Goal: Task Accomplishment & Management: Complete application form

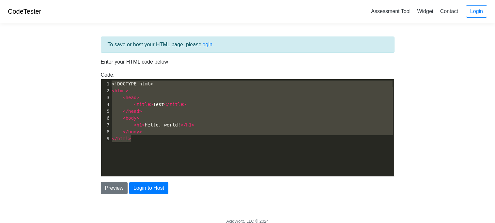
scroll to position [1, 0]
click at [63, 46] on body "CodeTester Assessment Tool Widget Contact Login To save or host your HTML page,…" at bounding box center [247, 117] width 495 height 235
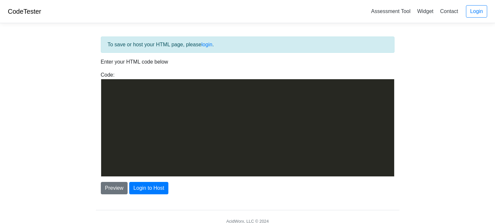
scroll to position [4398, 0]
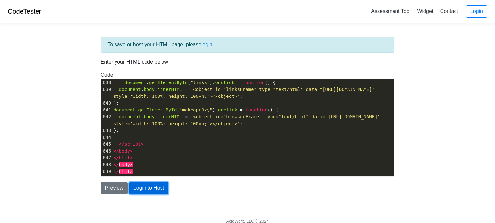
click at [142, 190] on button "Login to Host" at bounding box center [148, 188] width 39 height 12
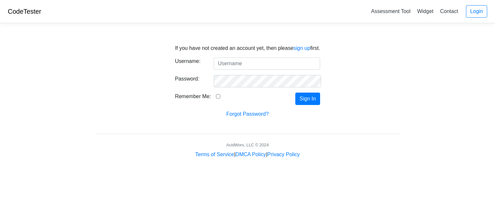
click at [258, 58] on input "Username:" at bounding box center [267, 63] width 106 height 12
type input "up4204497@gmail.com"
click at [484, 10] on link "Login" at bounding box center [476, 11] width 21 height 12
click at [307, 47] on link "sign up" at bounding box center [301, 48] width 17 height 6
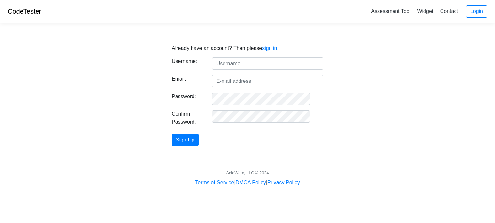
click at [268, 66] on input "text" at bounding box center [267, 63] width 111 height 12
type input "[EMAIL_ADDRESS][DOMAIN_NAME]"
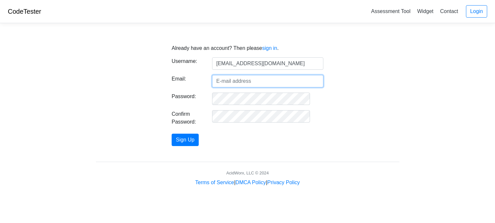
click at [251, 83] on input "Email:" at bounding box center [267, 81] width 111 height 12
type input "[EMAIL_ADDRESS][DOMAIN_NAME]"
click at [236, 95] on div "Already have an account? Then please sign in . Username: [EMAIL_ADDRESS][DOMAIN…" at bounding box center [247, 92] width 313 height 110
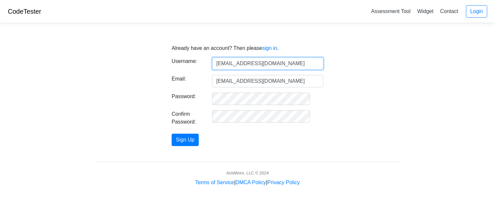
click at [256, 68] on input "[EMAIL_ADDRESS][DOMAIN_NAME]" at bounding box center [267, 63] width 111 height 12
click at [259, 63] on input "up4204497@gmail.com" at bounding box center [267, 63] width 111 height 12
click at [258, 63] on input "up4204497@gmail.com" at bounding box center [267, 63] width 111 height 12
type input "piwoijahwd"
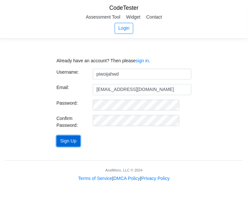
click at [76, 140] on button "Sign Up" at bounding box center [68, 141] width 24 height 11
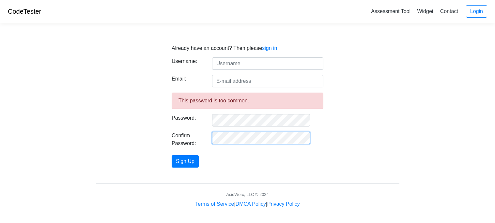
click at [247, 178] on body "CodeTester Assessment Tool Widget Contact Login Already have an account? Then p…" at bounding box center [247, 104] width 495 height 208
drag, startPoint x: 494, startPoint y: 166, endPoint x: 494, endPoint y: 151, distance: 14.7
click at [247, 151] on body "CodeTester Assessment Tool Widget Contact Login Already have an account? Then p…" at bounding box center [247, 104] width 495 height 208
click at [247, 177] on body "CodeTester Assessment Tool Widget Contact Login Already have an account? Then p…" at bounding box center [247, 104] width 495 height 208
